Goal: Find specific page/section: Find specific page/section

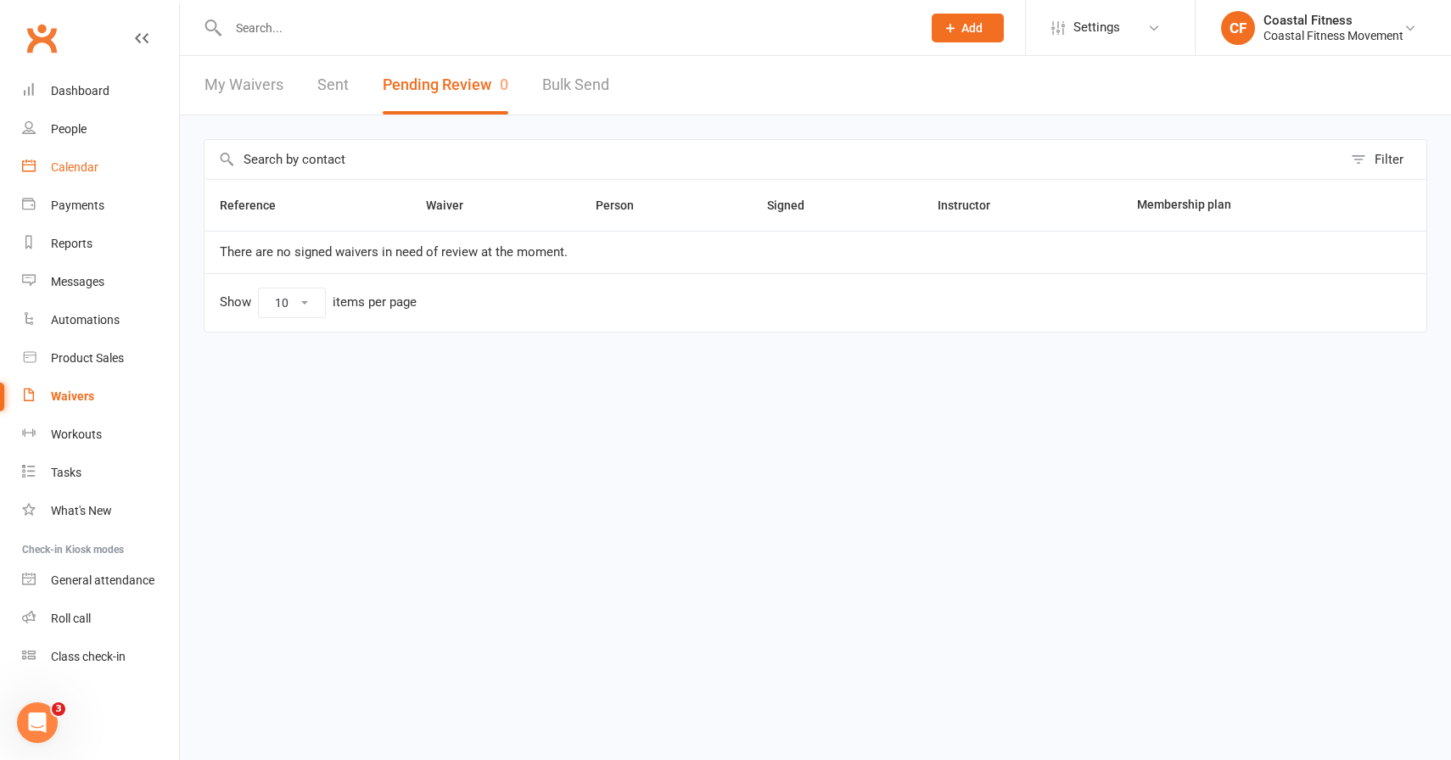
click at [93, 163] on div "Calendar" at bounding box center [75, 167] width 48 height 14
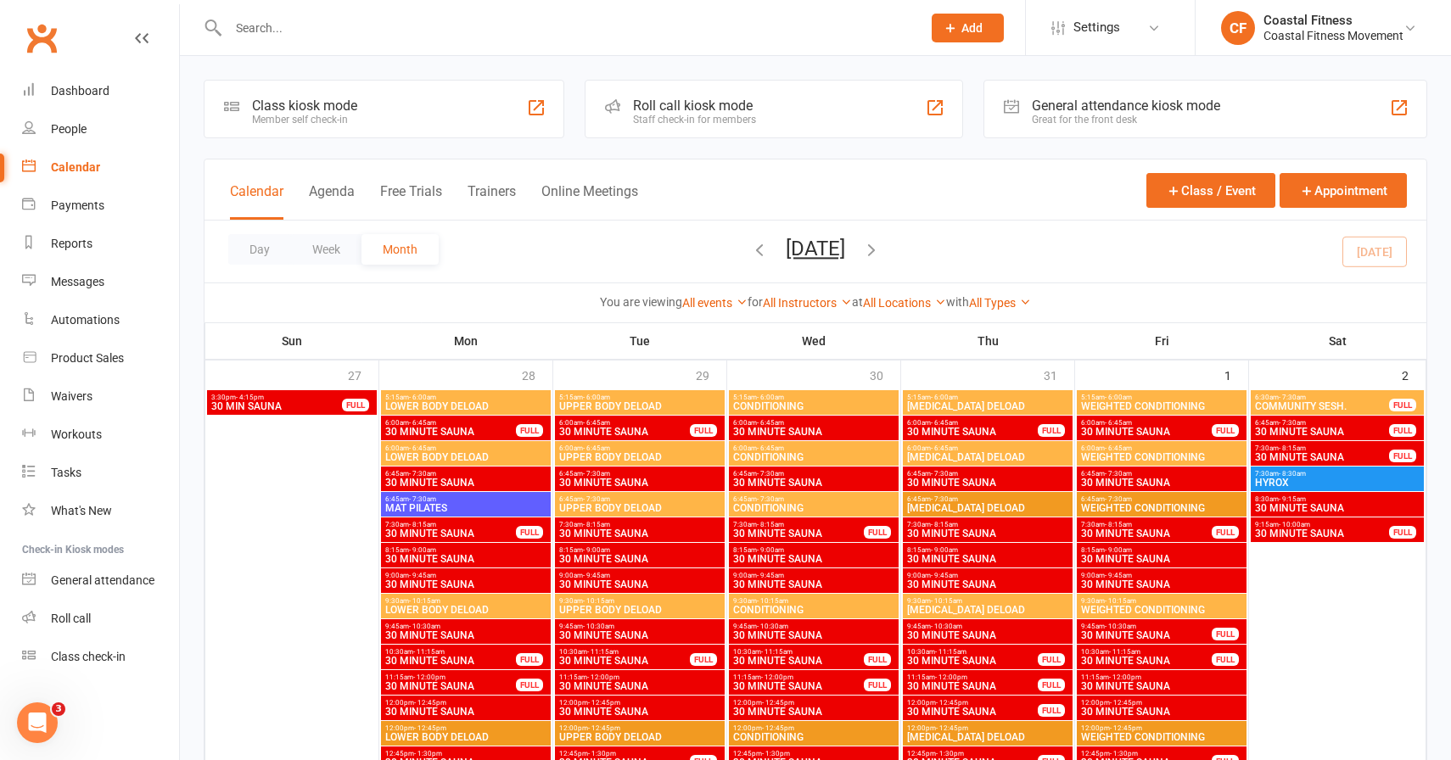
click at [278, 32] on input "text" at bounding box center [566, 28] width 686 height 24
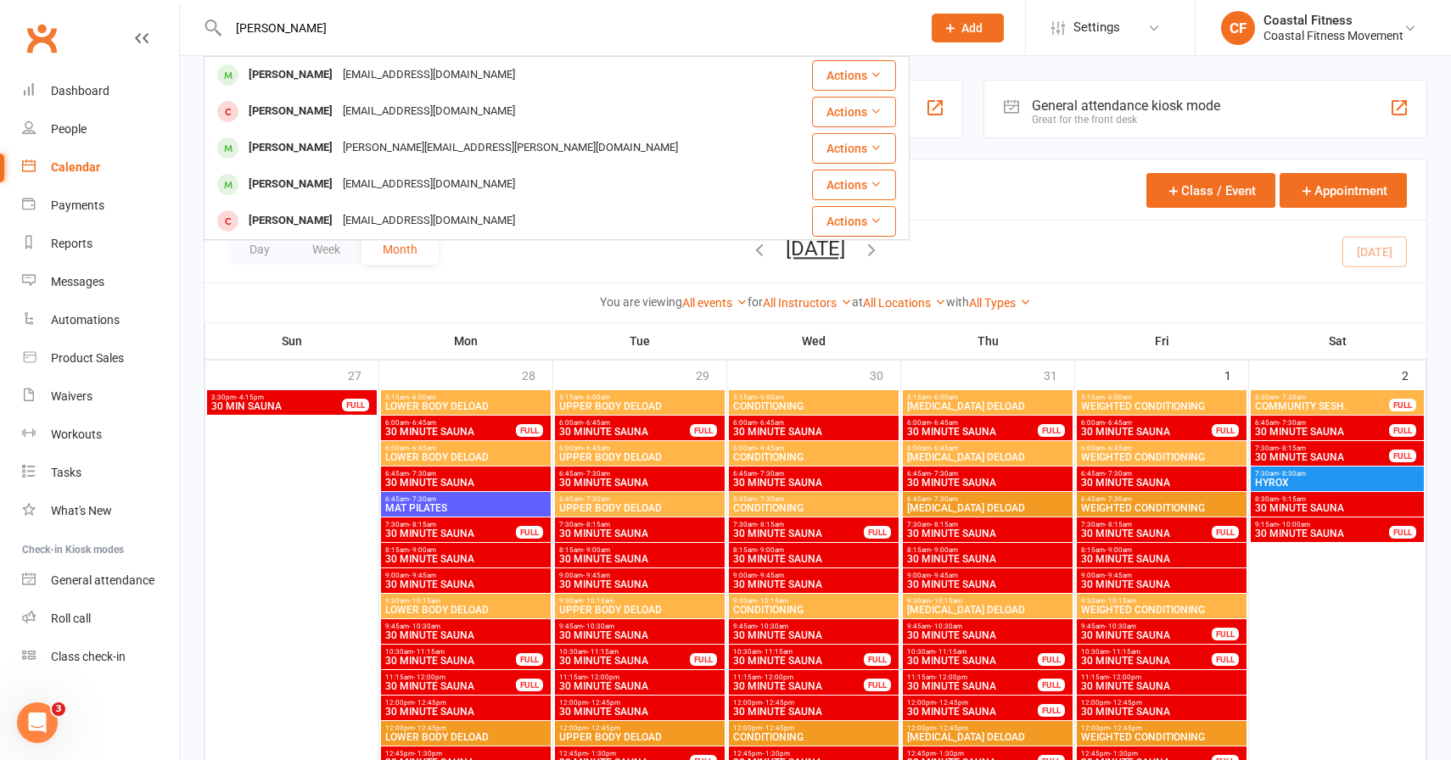
click at [262, 28] on input "[PERSON_NAME]" at bounding box center [566, 28] width 686 height 24
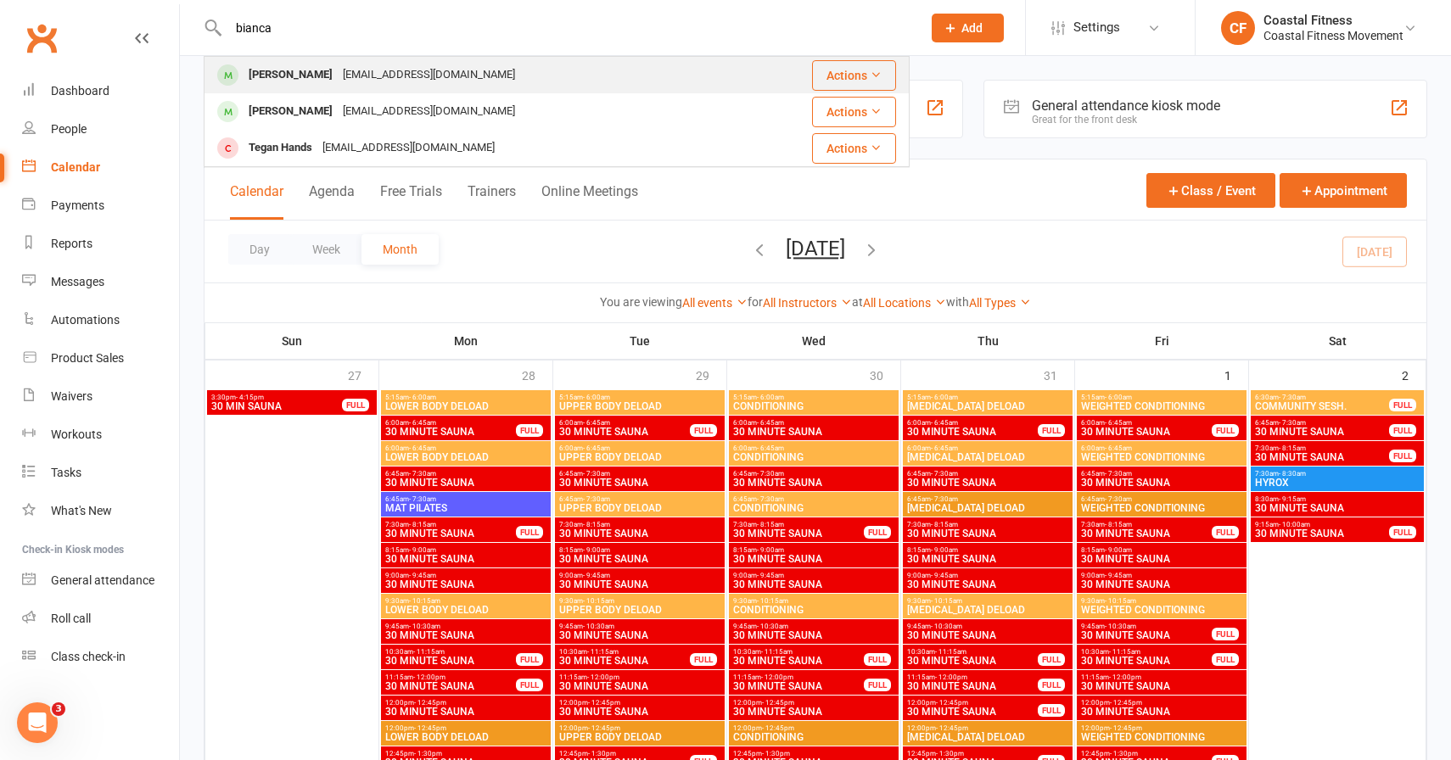
type input "bianca"
click at [262, 70] on div "[PERSON_NAME]" at bounding box center [290, 75] width 94 height 25
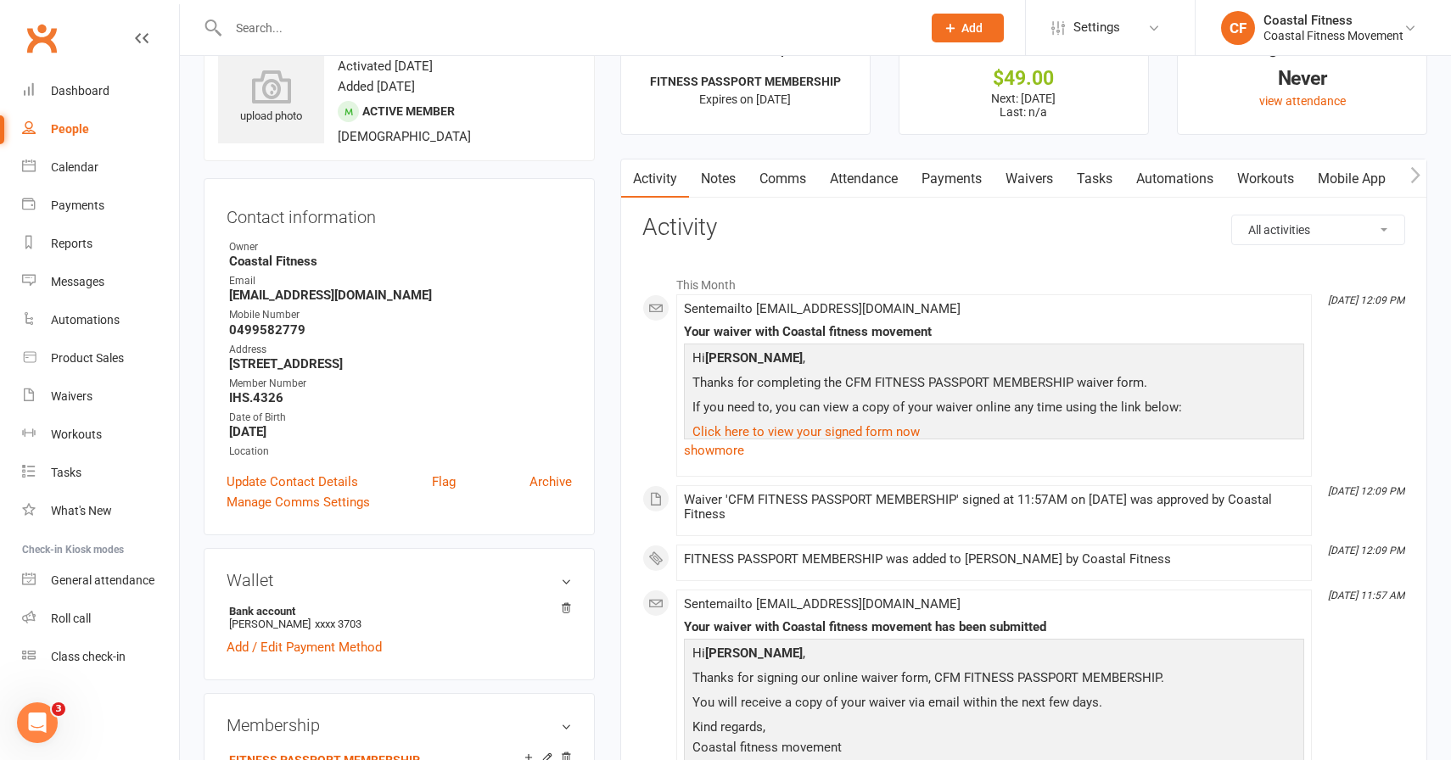
scroll to position [59, 0]
click at [73, 396] on div "Waivers" at bounding box center [72, 396] width 42 height 14
select select "25"
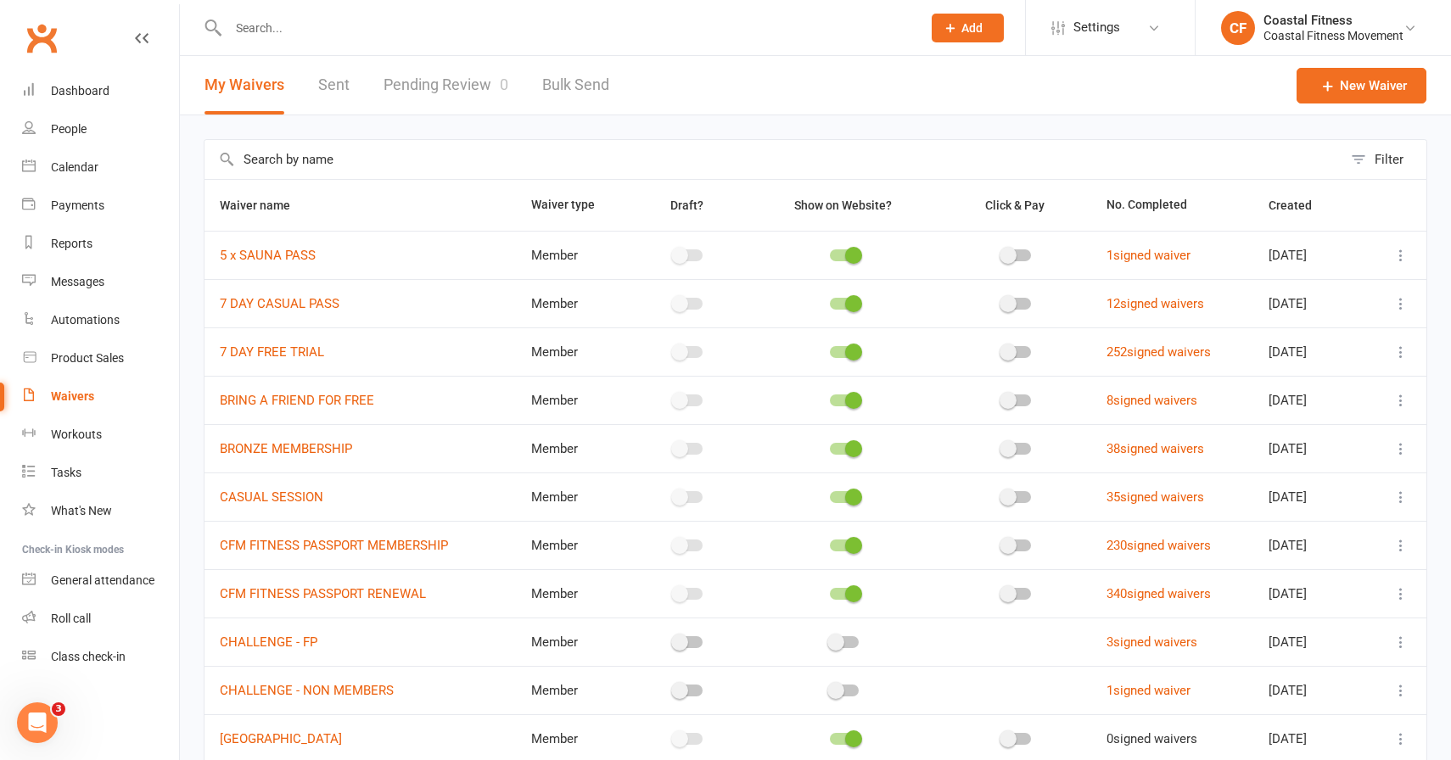
click at [431, 83] on link "Pending Review 0" at bounding box center [445, 85] width 125 height 59
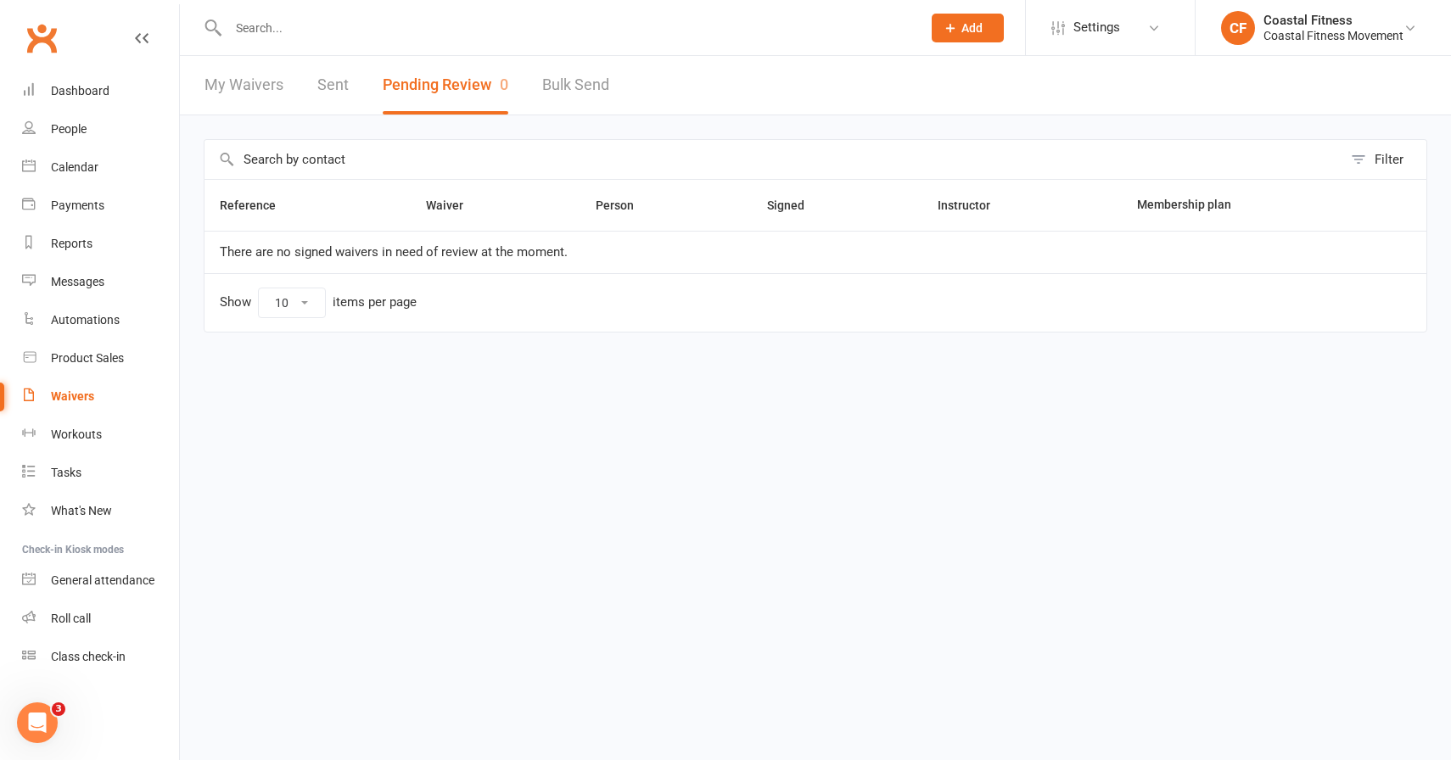
click at [277, 30] on input "text" at bounding box center [566, 28] width 686 height 24
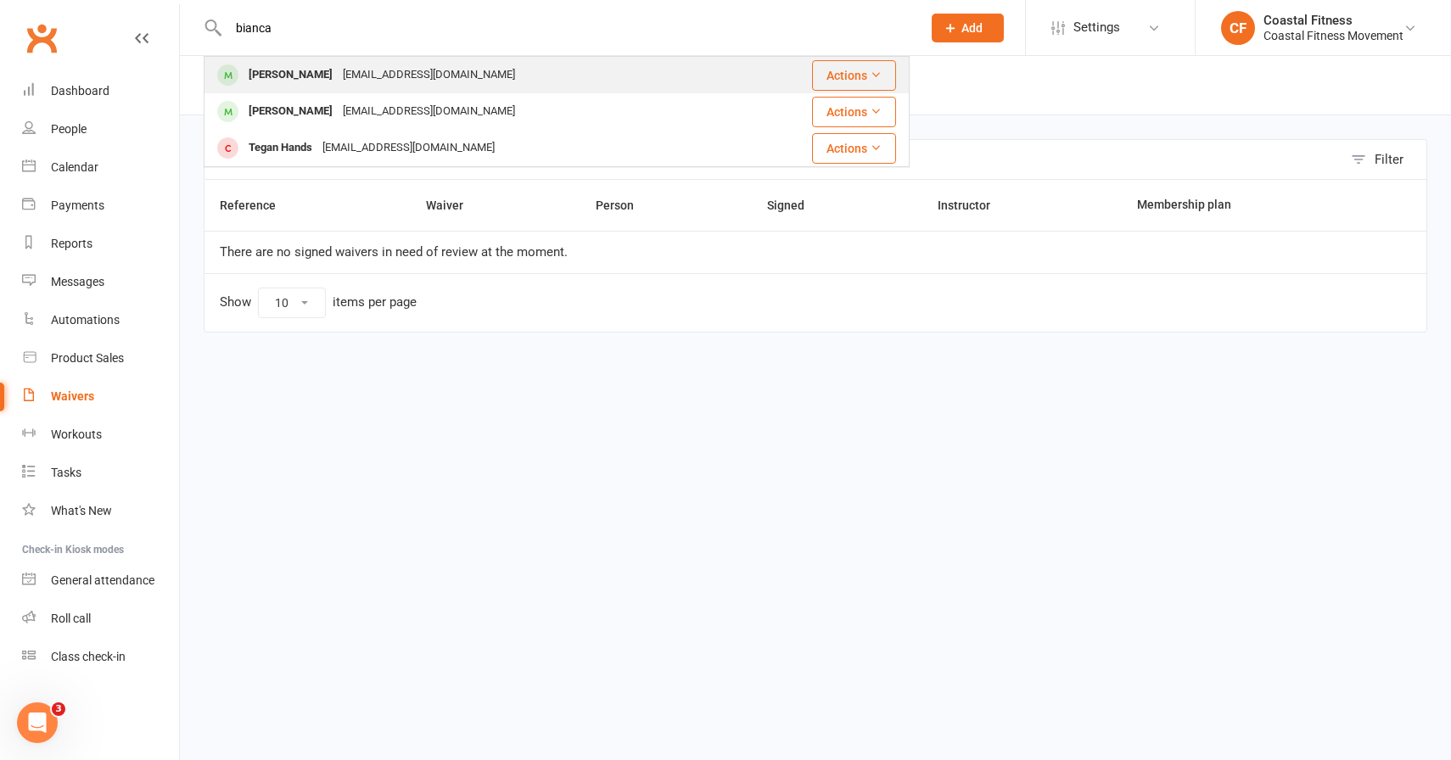
type input "bianca"
click at [293, 83] on div "[PERSON_NAME]" at bounding box center [290, 75] width 94 height 25
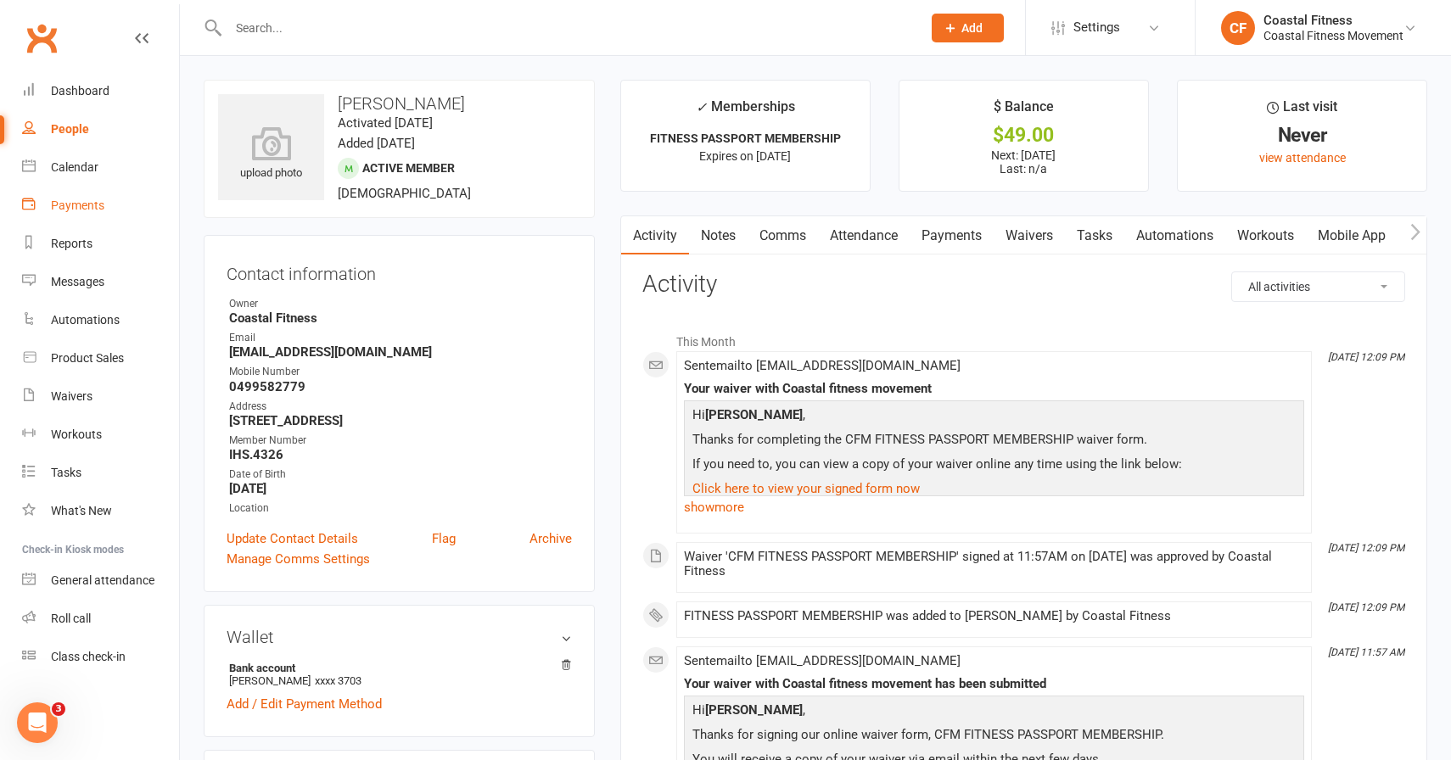
click at [48, 214] on link "Payments" at bounding box center [100, 206] width 157 height 38
